Goal: Task Accomplishment & Management: Manage account settings

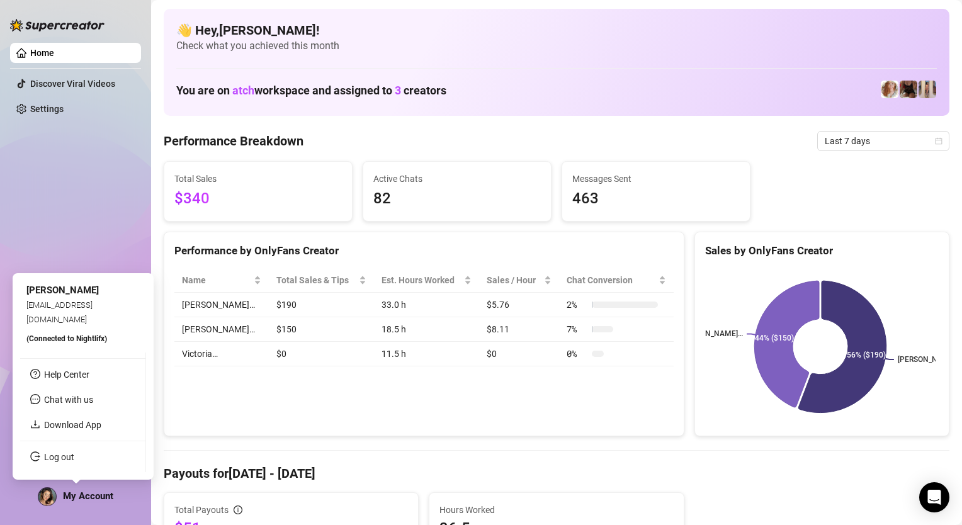
click at [78, 495] on span "My Account" at bounding box center [88, 495] width 50 height 11
click at [69, 460] on link "Log out" at bounding box center [59, 457] width 30 height 10
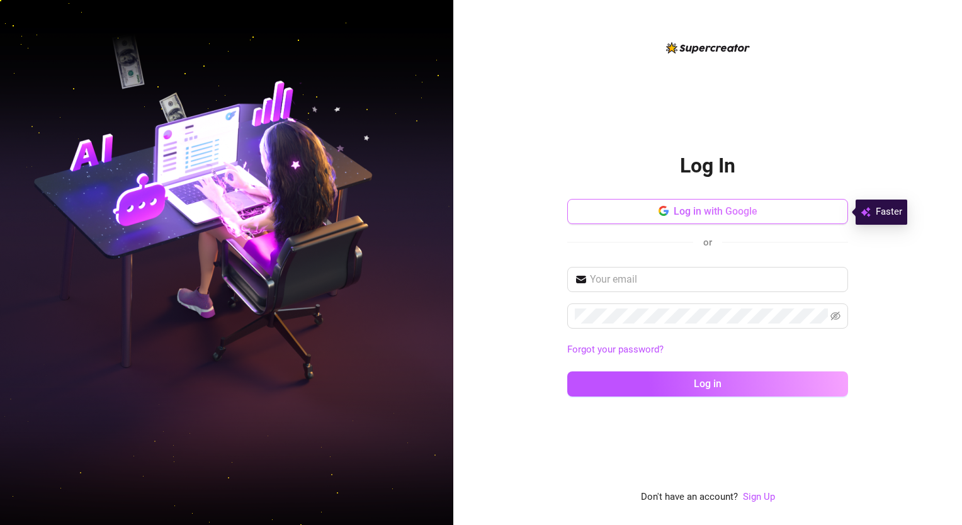
click at [629, 213] on button "Log in with Google" at bounding box center [707, 211] width 281 height 25
